Goal: Book appointment/travel/reservation

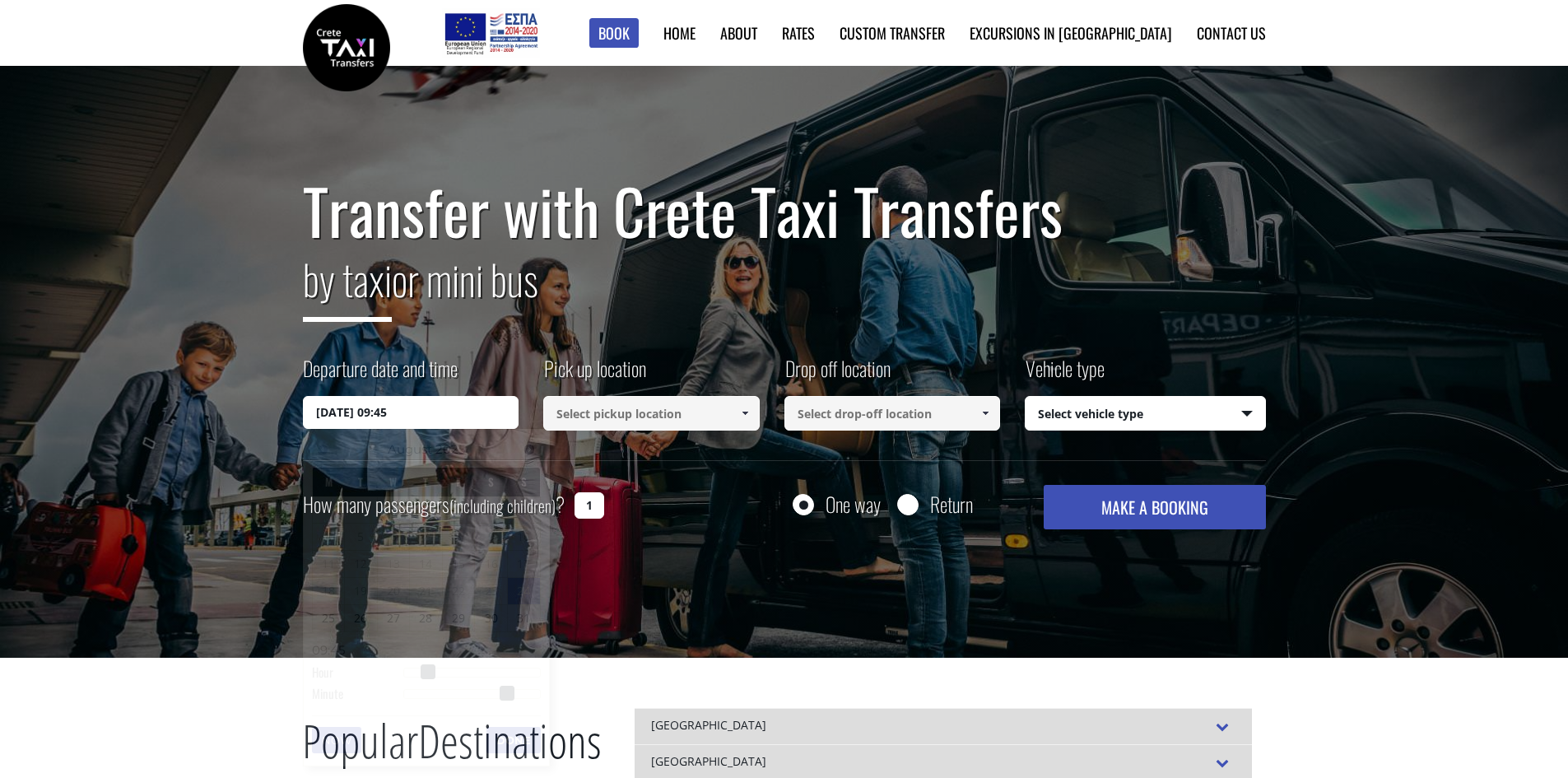
click at [411, 411] on input "24/08/2025 09:45" at bounding box center [411, 412] width 217 height 33
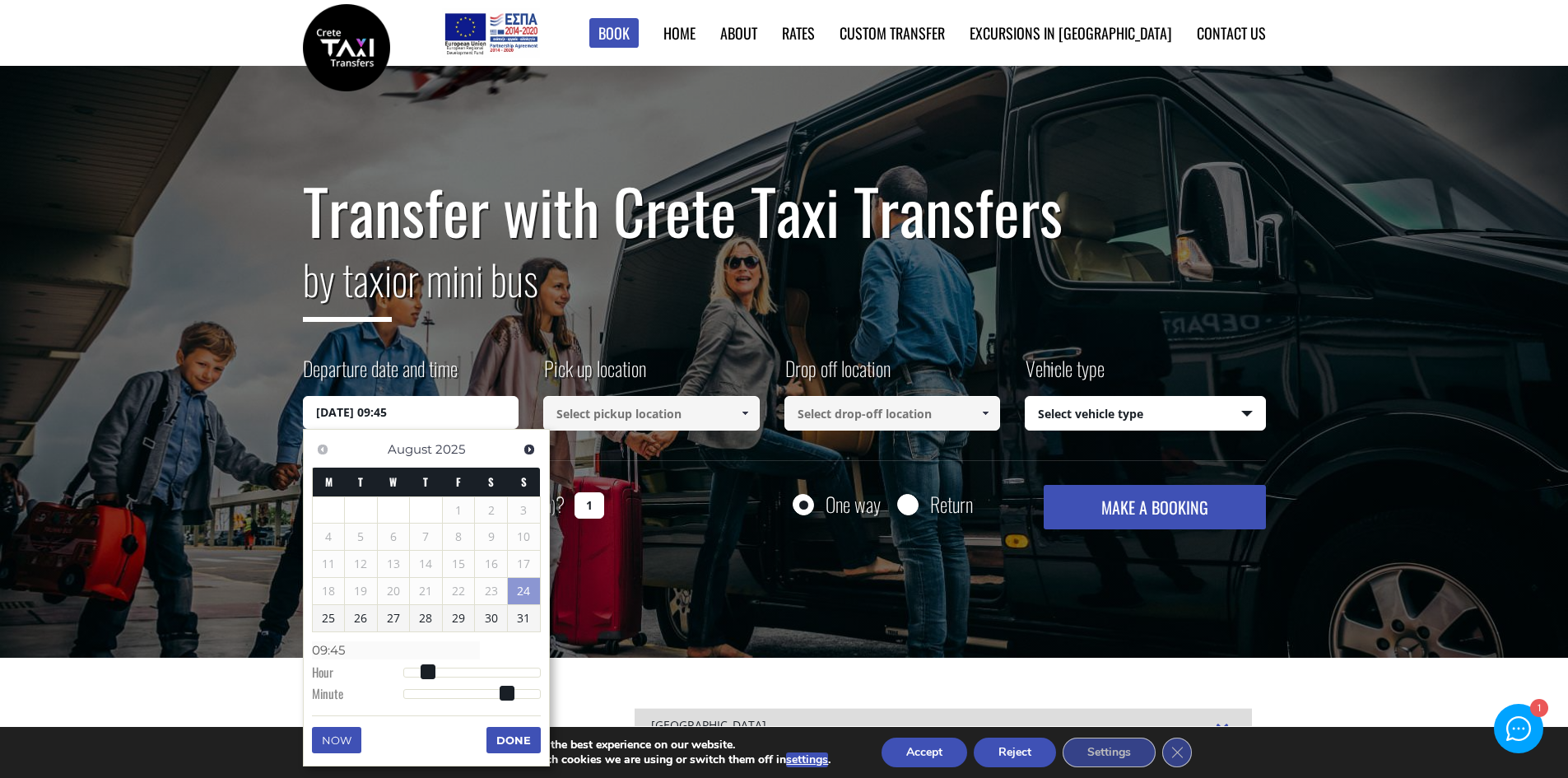
type input "24/08/2025 17:45"
type input "17:45"
click at [494, 671] on div at bounding box center [472, 673] width 137 height 10
type input "24/08/2025 15:45"
type input "15:45"
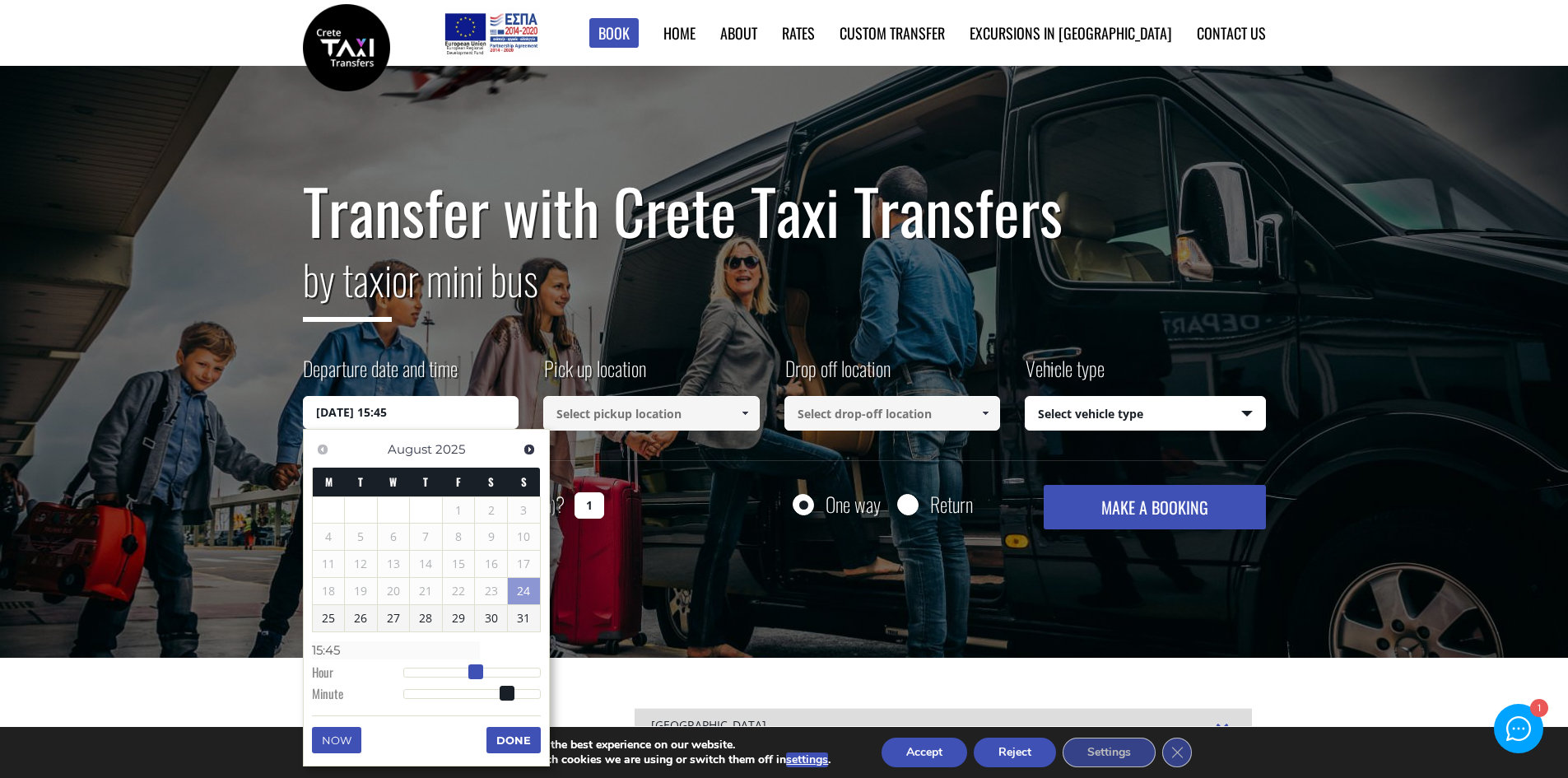
click at [477, 671] on div at bounding box center [472, 673] width 137 height 10
click at [502, 734] on button "Done" at bounding box center [514, 739] width 54 height 26
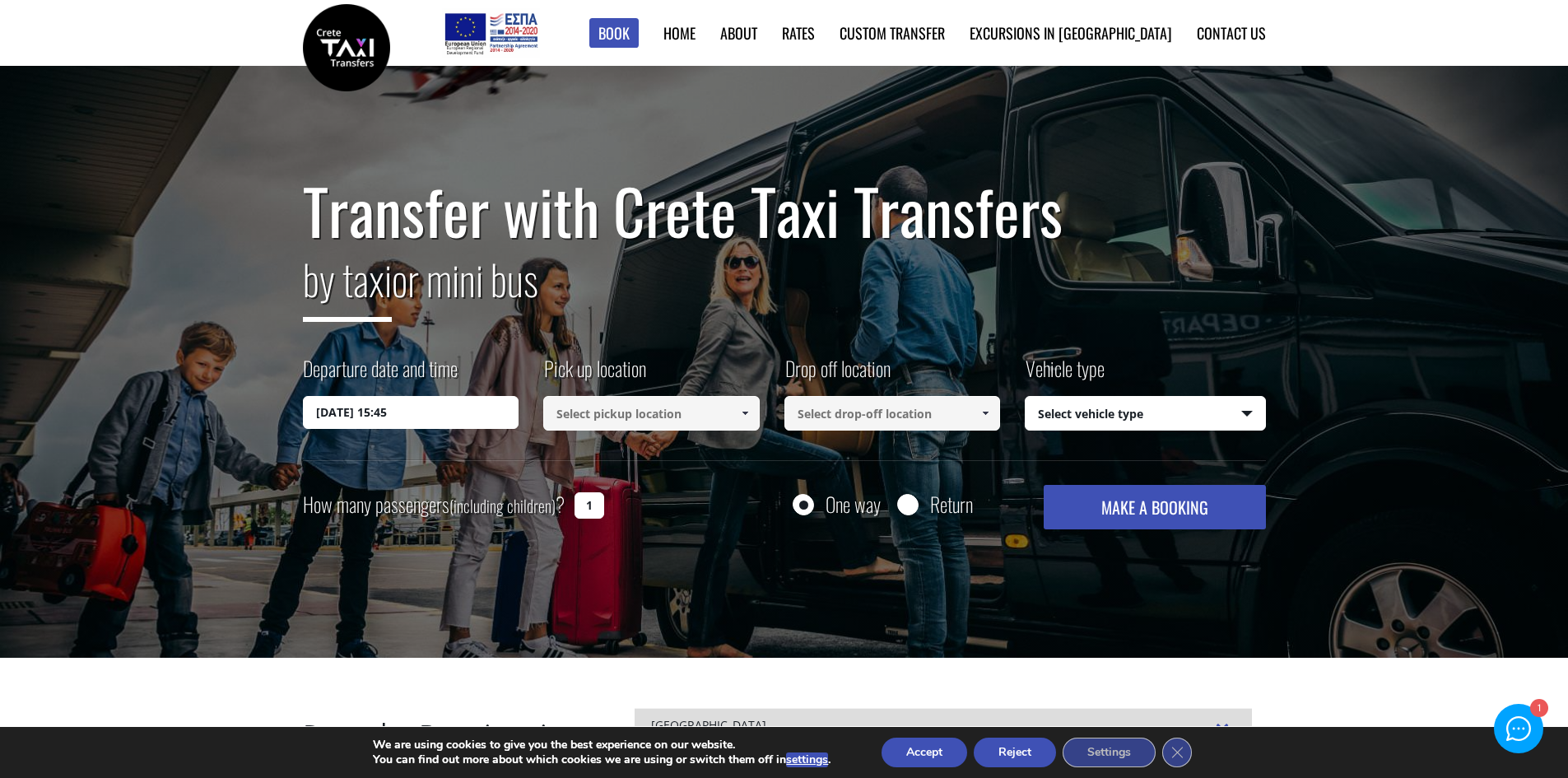
click at [632, 423] on input at bounding box center [651, 413] width 217 height 35
click at [630, 403] on input at bounding box center [651, 413] width 217 height 35
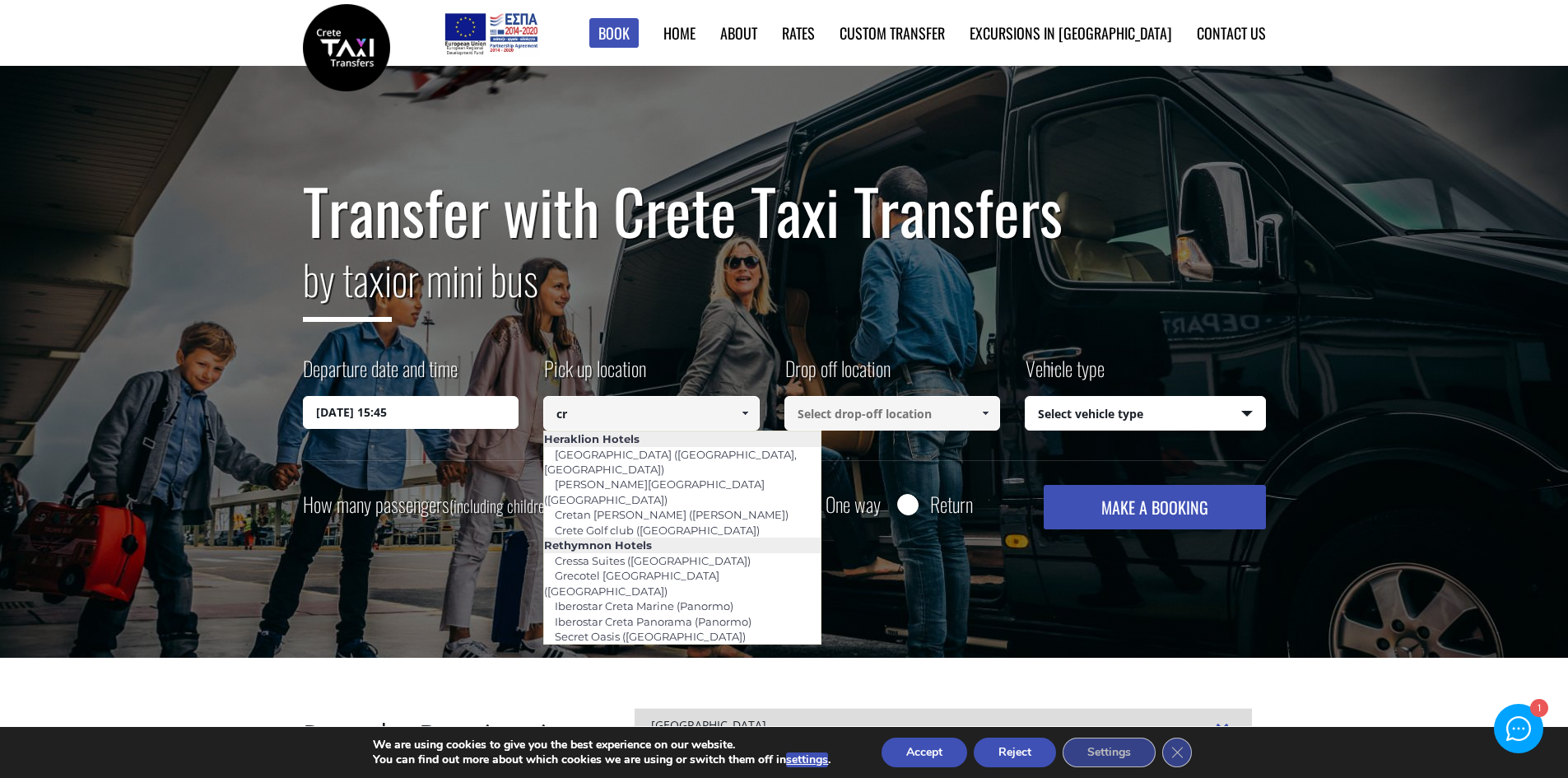
type input "c"
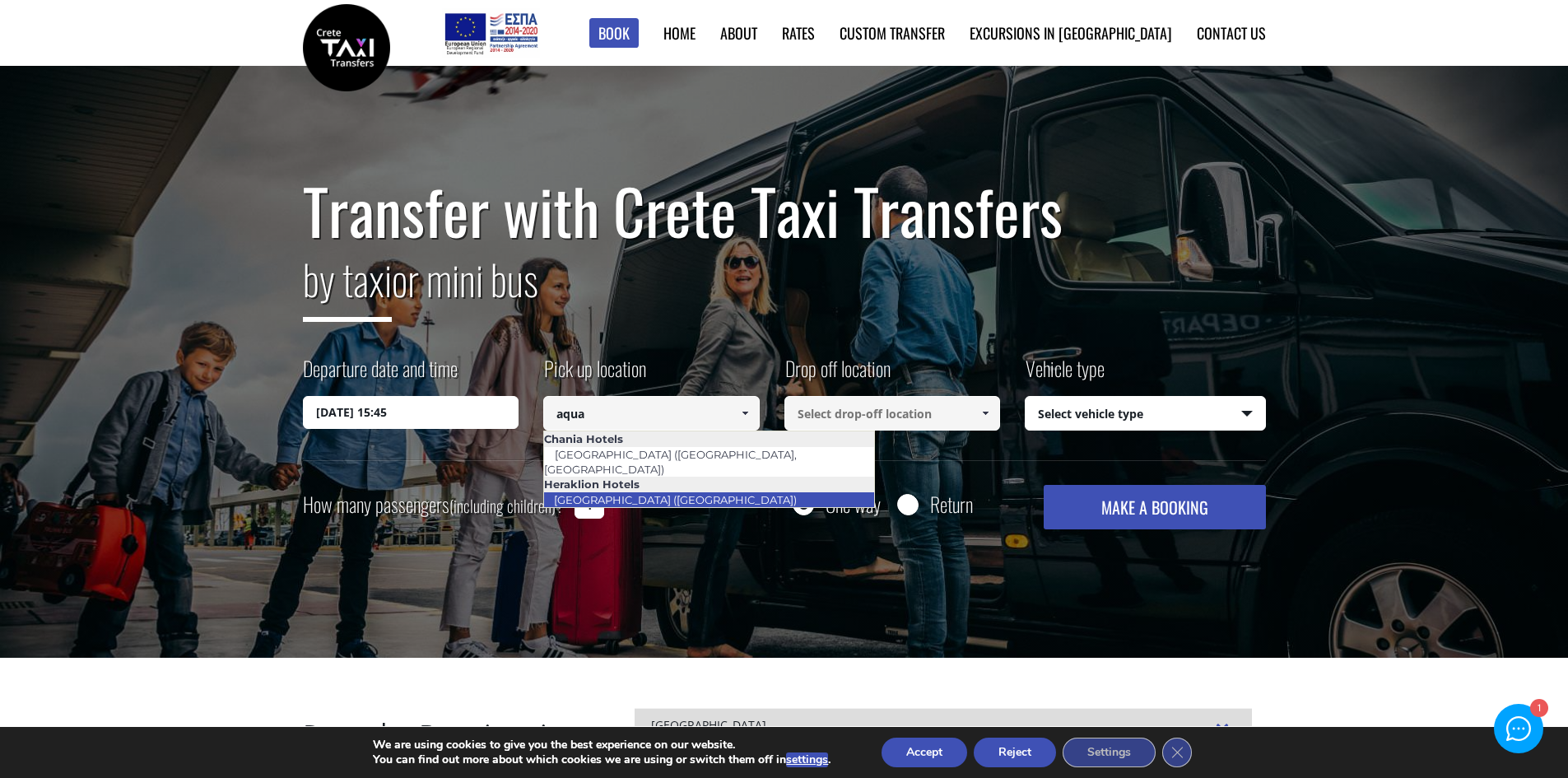
click at [706, 488] on link "Stella Palace Aqua Park (Hersonissos)" at bounding box center [674, 499] width 264 height 23
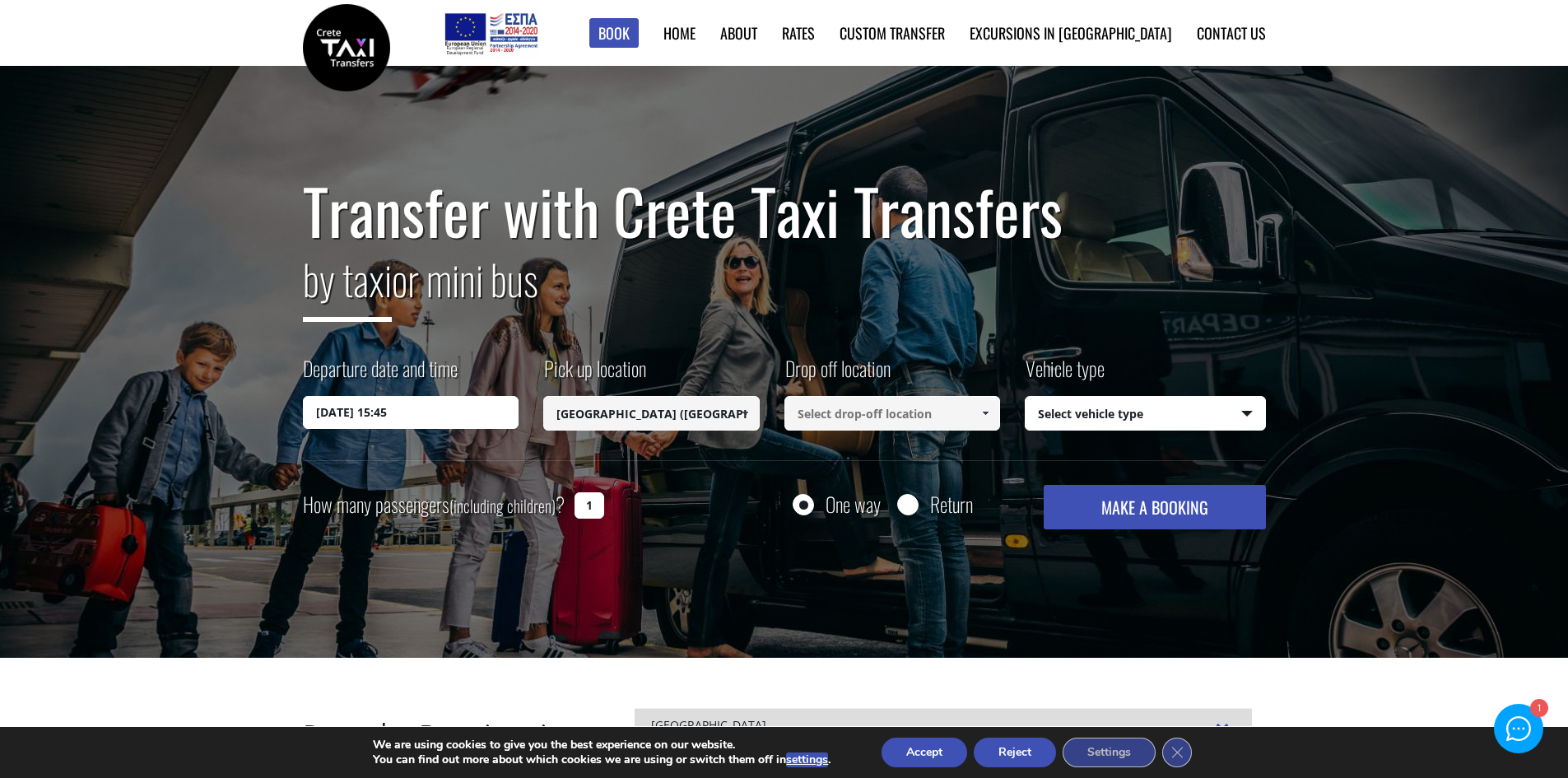
type input "Stella Palace Aqua Park (Hersonissos)"
click at [836, 410] on input at bounding box center [893, 413] width 217 height 35
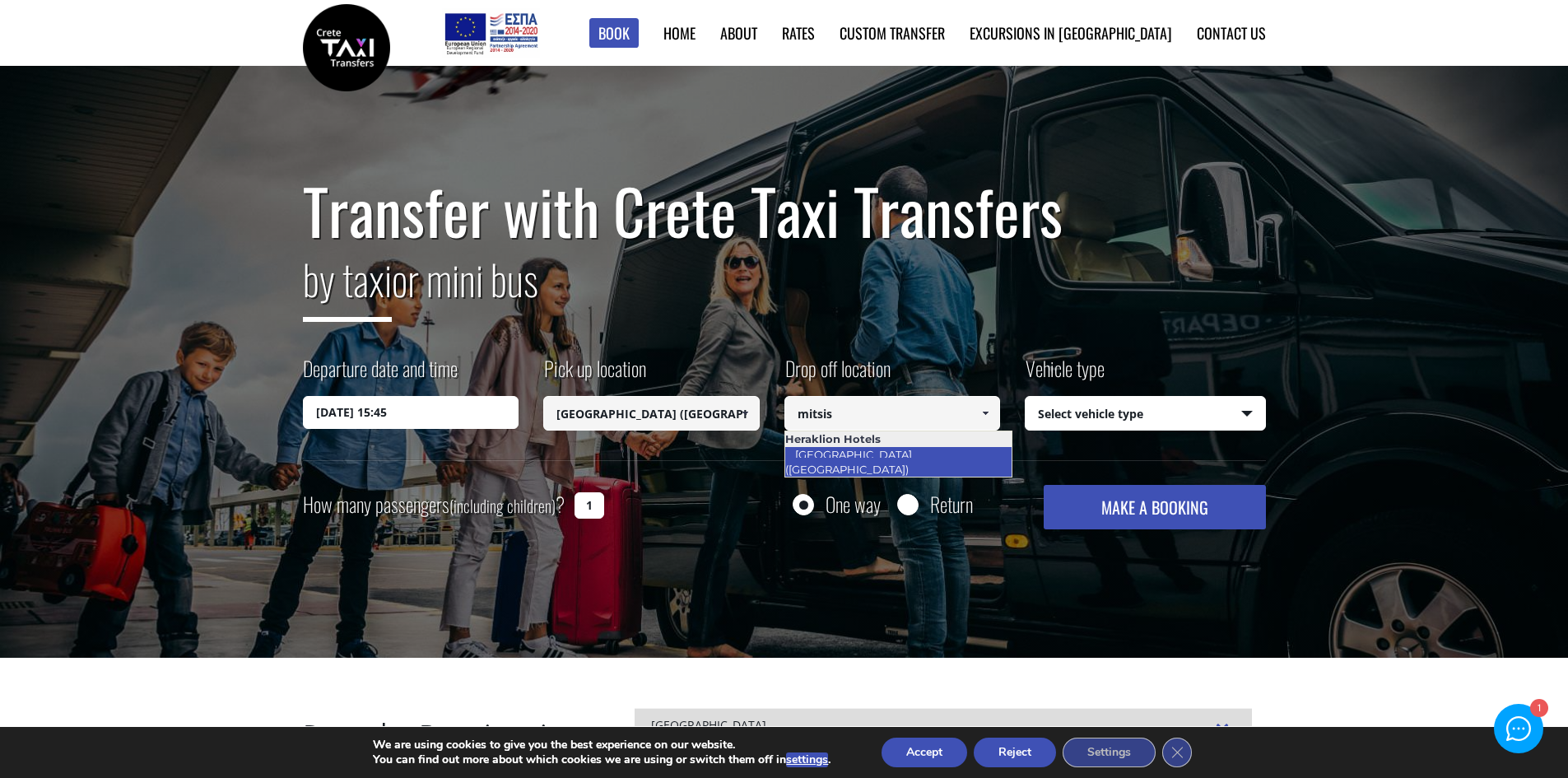
click at [896, 452] on link "[GEOGRAPHIC_DATA] ([GEOGRAPHIC_DATA])" at bounding box center [852, 462] width 135 height 38
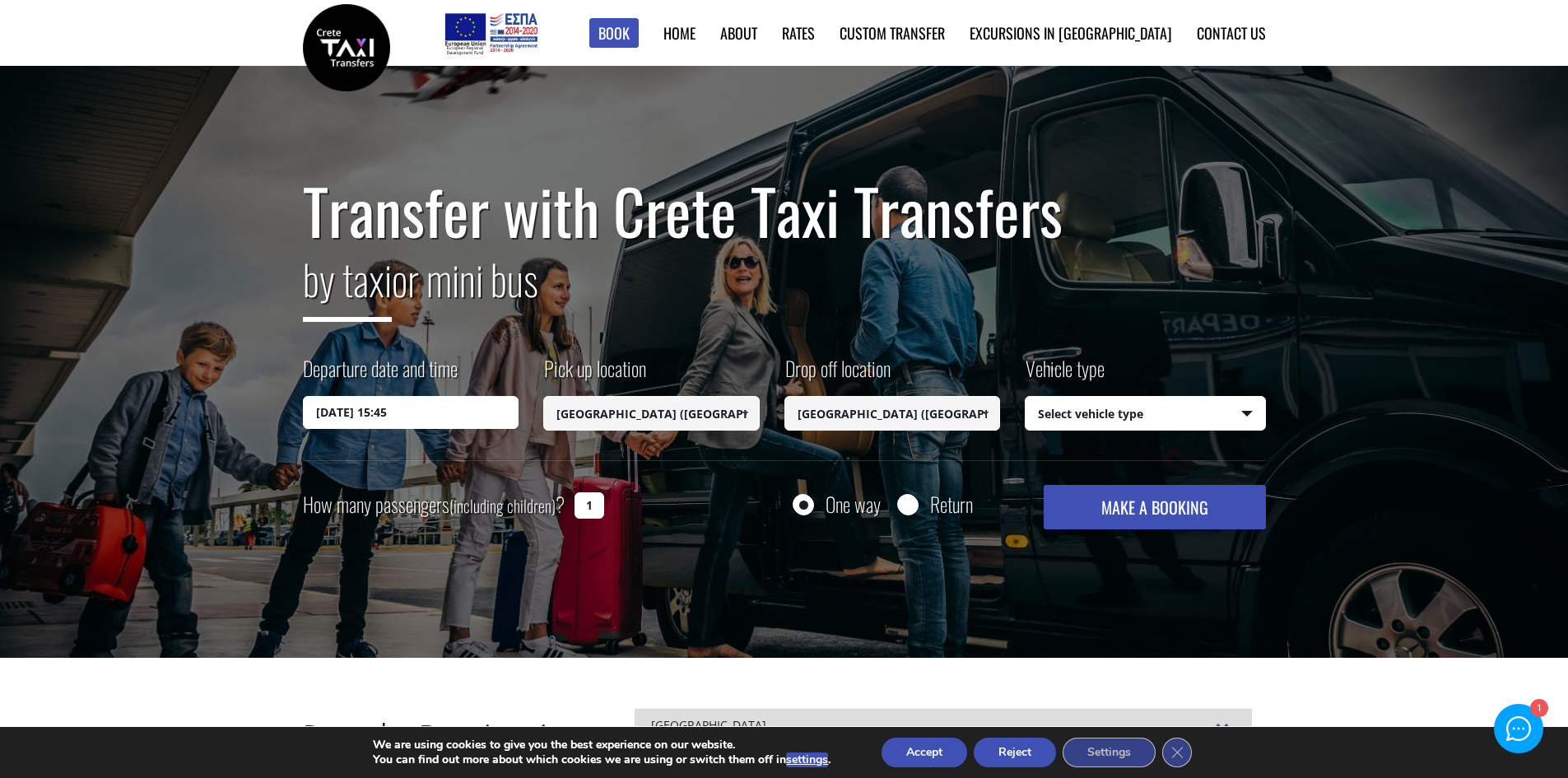
type input "[GEOGRAPHIC_DATA] ([GEOGRAPHIC_DATA])"
click at [1089, 410] on select "Select vehicle type Taxi (4 passengers) Mercedes E Class Mini Van (7 passengers…" at bounding box center [1145, 414] width 240 height 35
select select "540"
click at [1025, 397] on select "Select vehicle type Taxi (4 passengers) Mercedes E Class Mini Van (7 passengers…" at bounding box center [1145, 414] width 240 height 35
click at [594, 502] on input "1" at bounding box center [589, 505] width 30 height 26
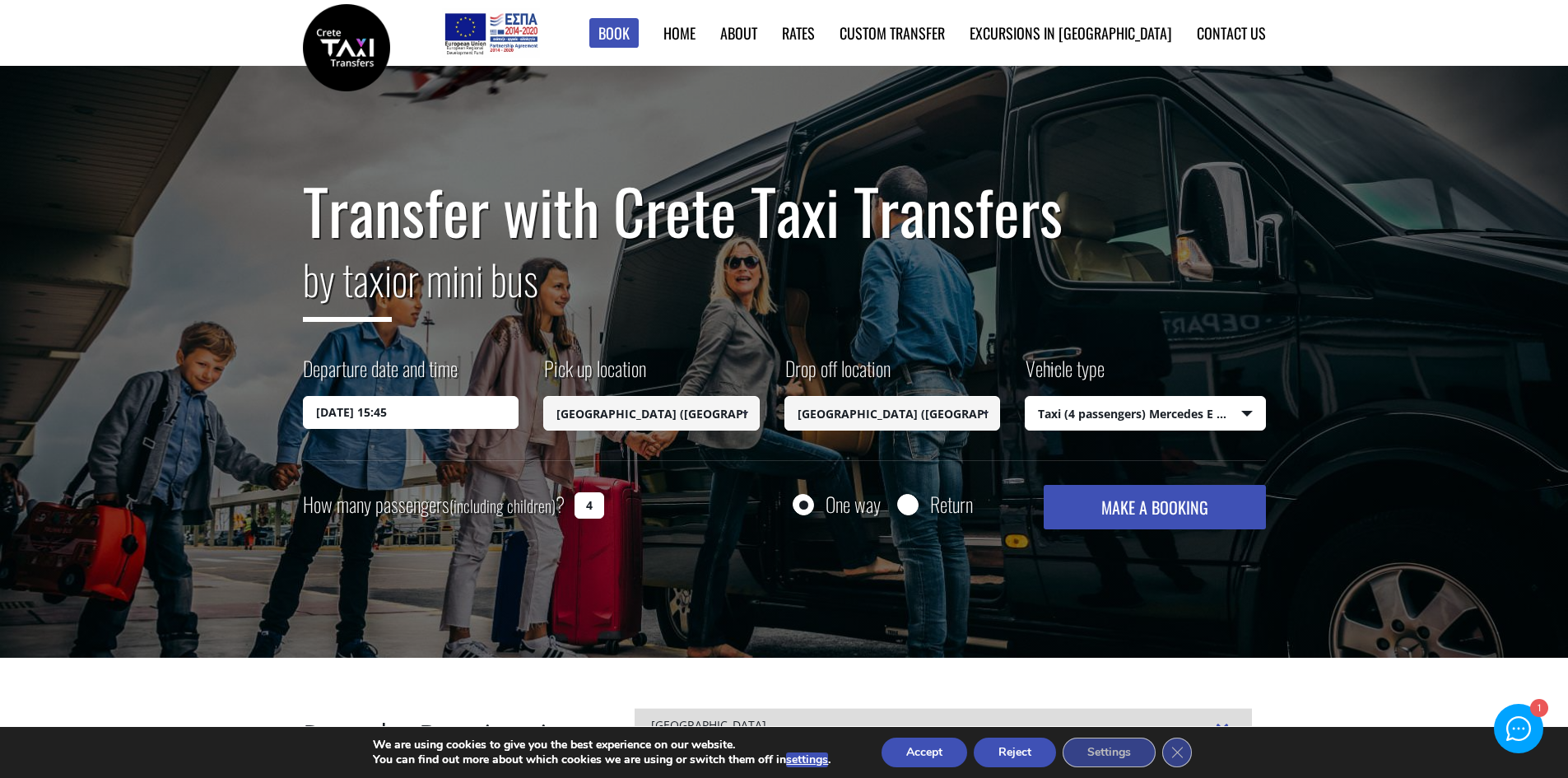
type input "4"
click at [1141, 501] on button "MAKE A BOOKING" at bounding box center [1154, 507] width 222 height 45
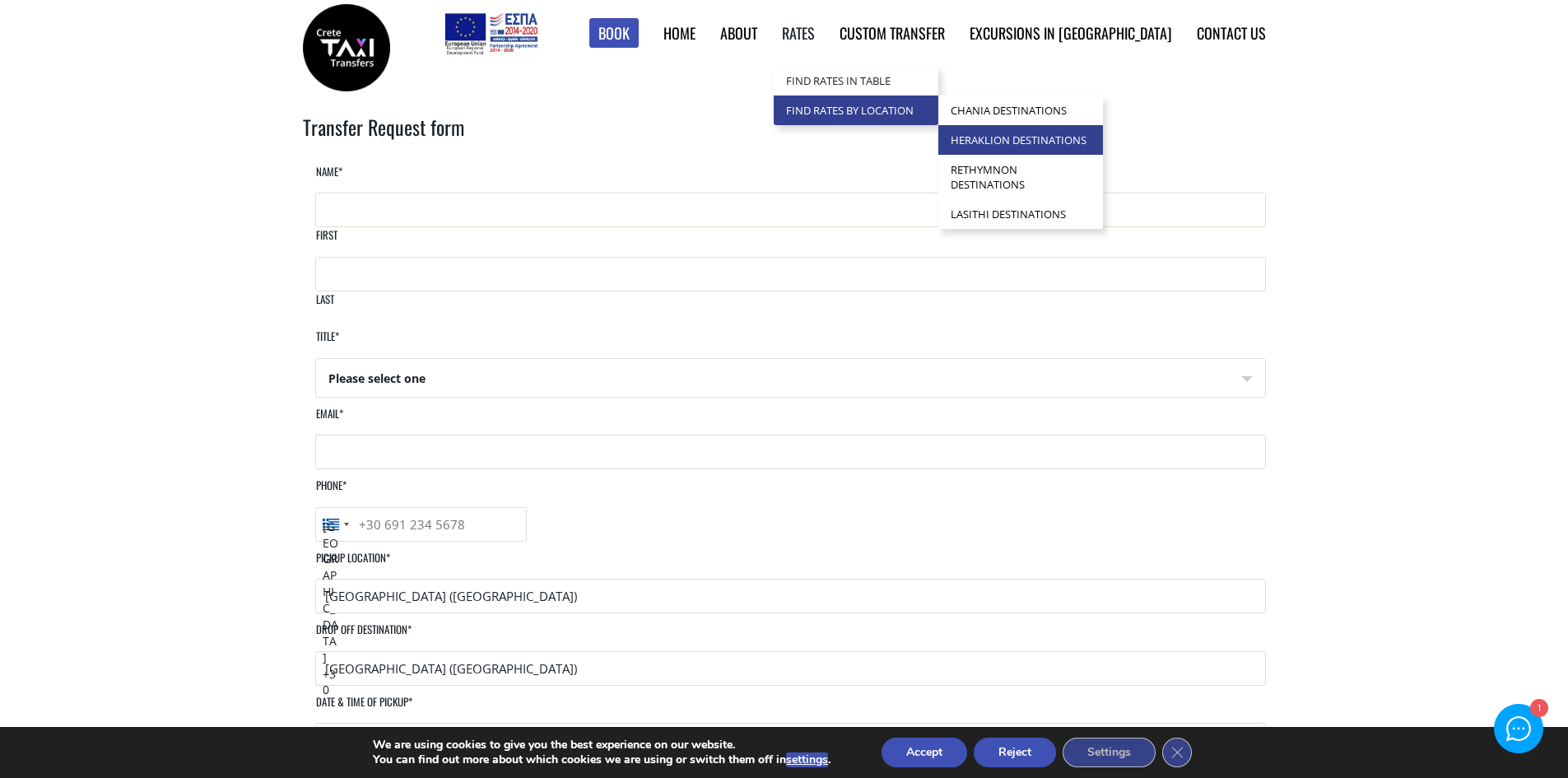
click at [1052, 135] on link "Heraklion Destinations" at bounding box center [1021, 139] width 164 height 30
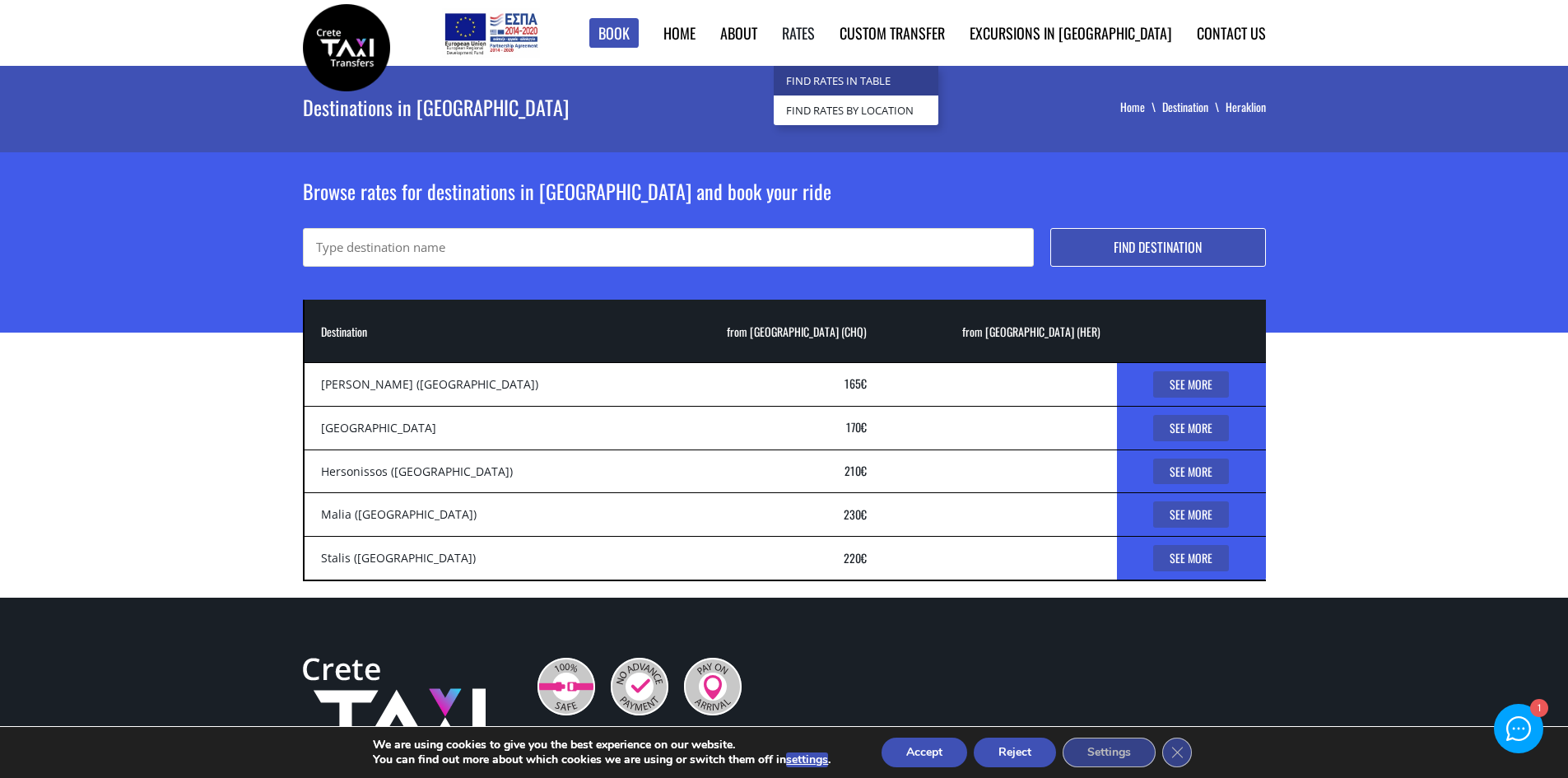
click at [888, 73] on link "Find Rates in Table" at bounding box center [856, 80] width 164 height 30
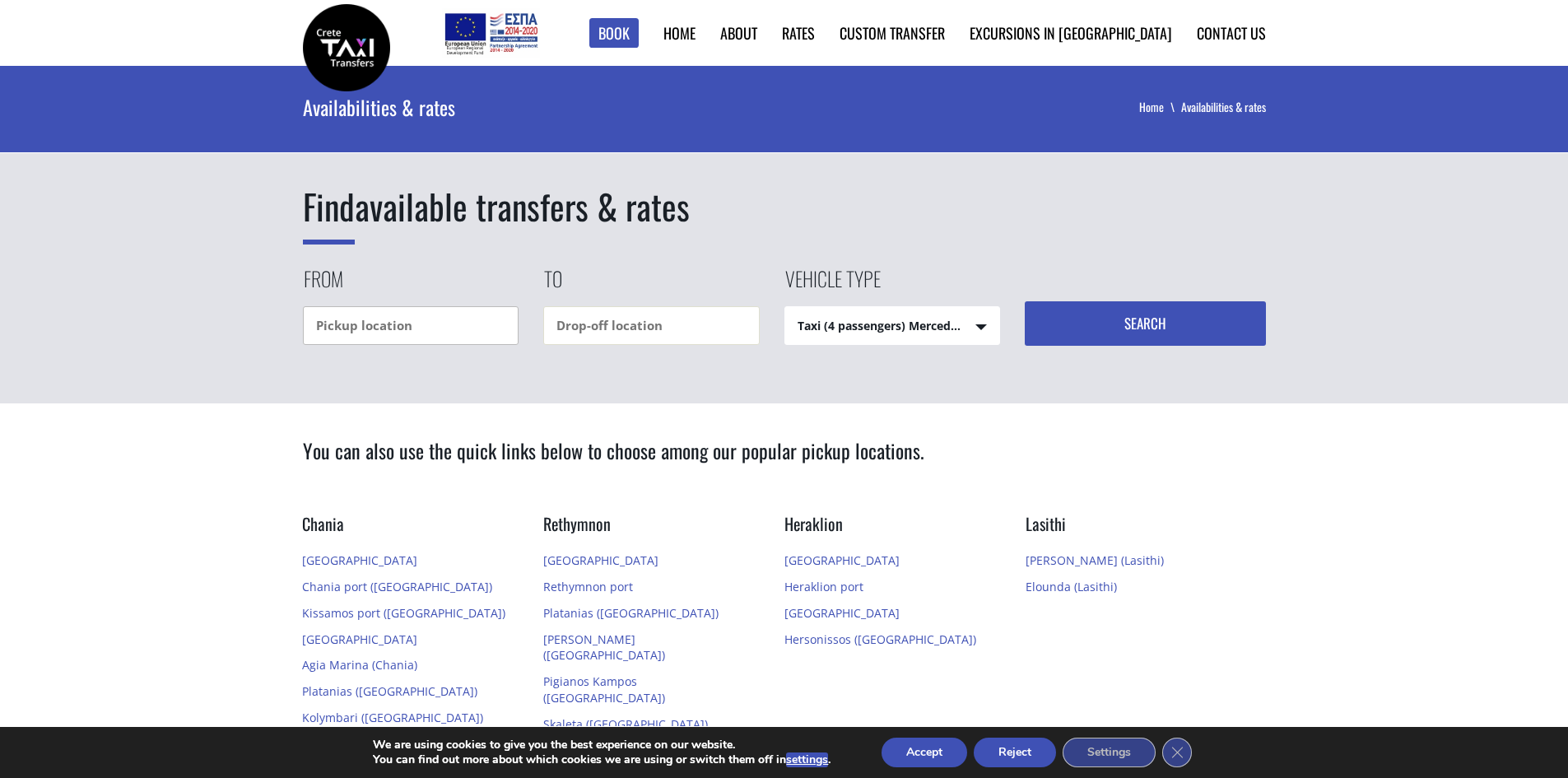
click at [372, 329] on input "text" at bounding box center [411, 325] width 217 height 39
click at [417, 351] on div "[GEOGRAPHIC_DATA] ([GEOGRAPHIC_DATA])" at bounding box center [417, 365] width 229 height 41
type input "[GEOGRAPHIC_DATA] ([GEOGRAPHIC_DATA])"
click at [599, 318] on input "text" at bounding box center [651, 325] width 217 height 39
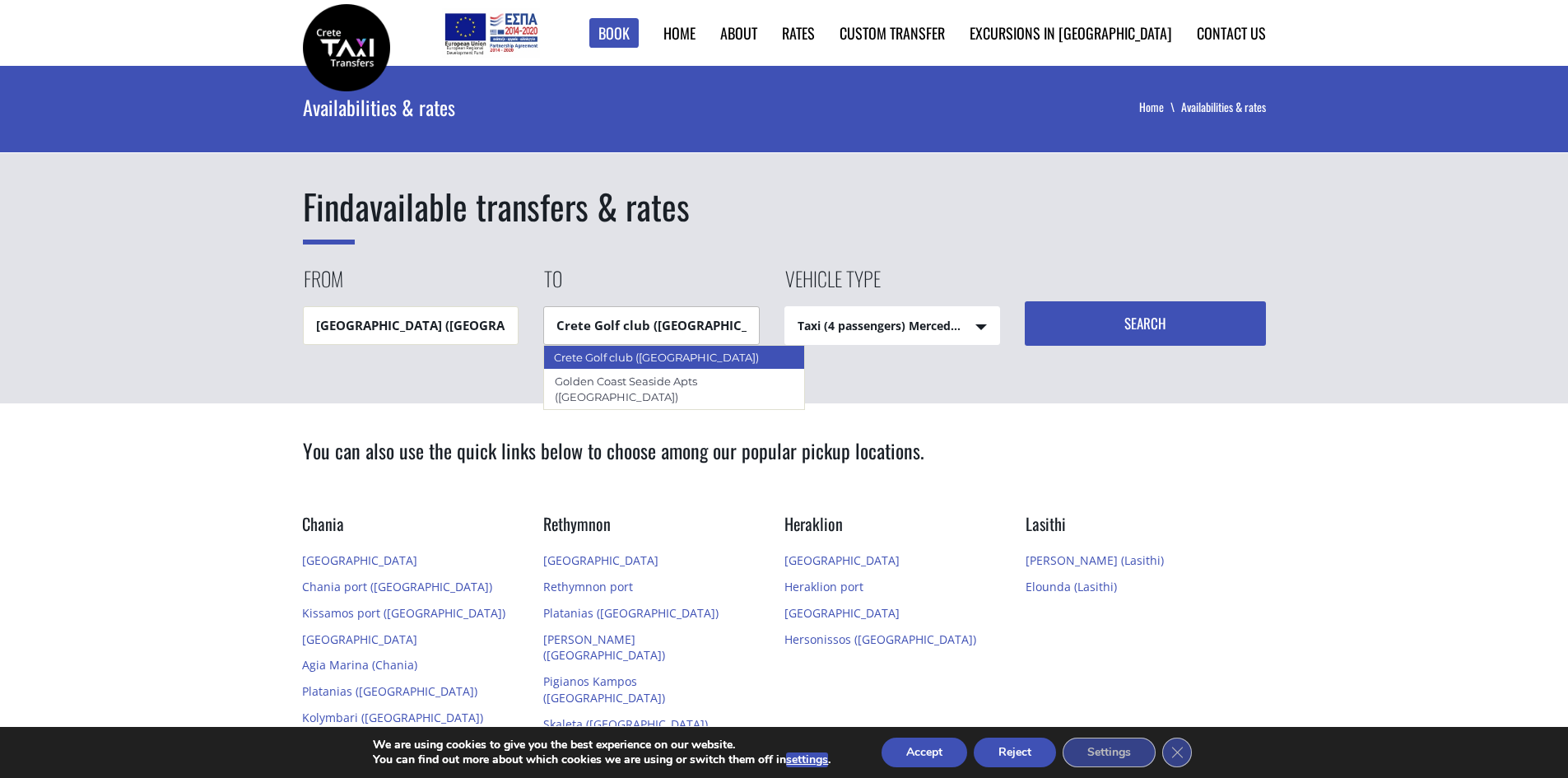
click at [636, 357] on div "Crete Golf club ([GEOGRAPHIC_DATA])" at bounding box center [673, 357] width 262 height 25
type input "Crete Golf club ([GEOGRAPHIC_DATA])"
click at [1138, 316] on button "Search" at bounding box center [1144, 323] width 241 height 45
